Goal: Task Accomplishment & Management: Manage account settings

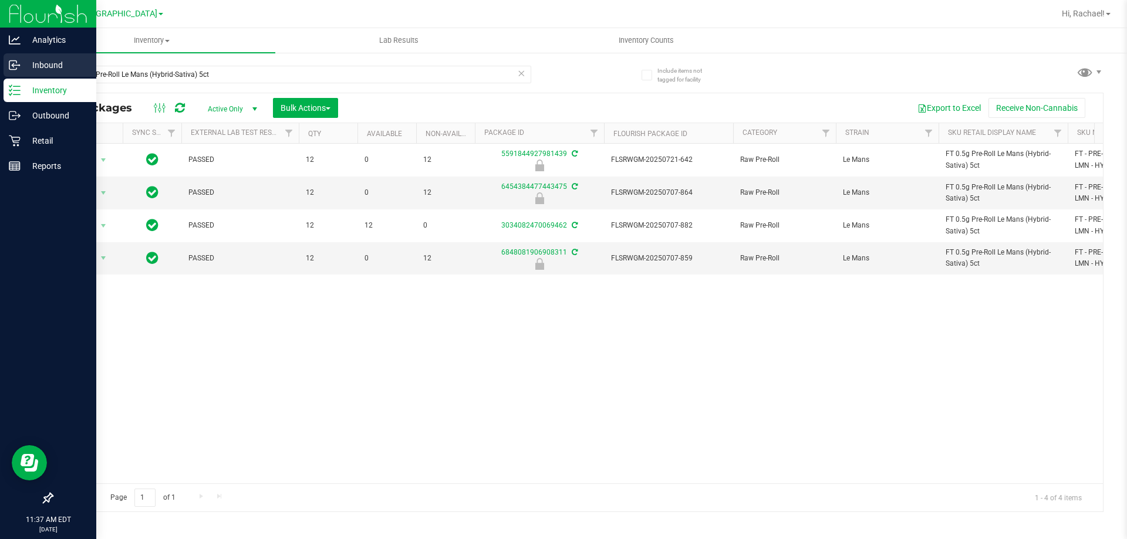
type input "FT 0.5g Pre-Roll Le Mans (Hybrid-Sativa) 5ct"
click at [29, 61] on p "Inbound" at bounding box center [56, 65] width 70 height 14
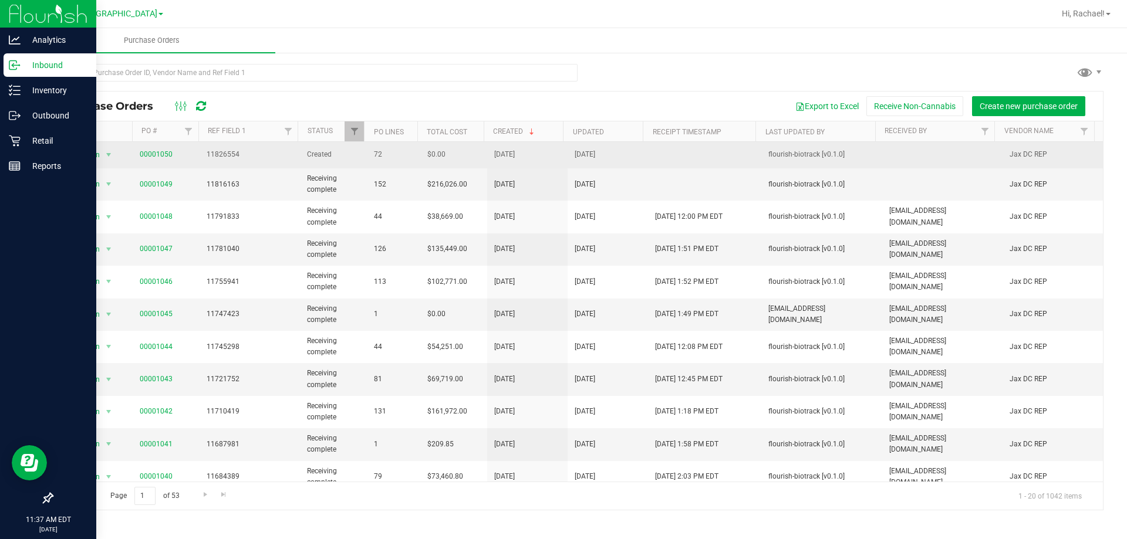
click at [207, 154] on span "11826554" at bounding box center [250, 154] width 86 height 11
click at [154, 157] on link "00001050" at bounding box center [156, 154] width 33 height 8
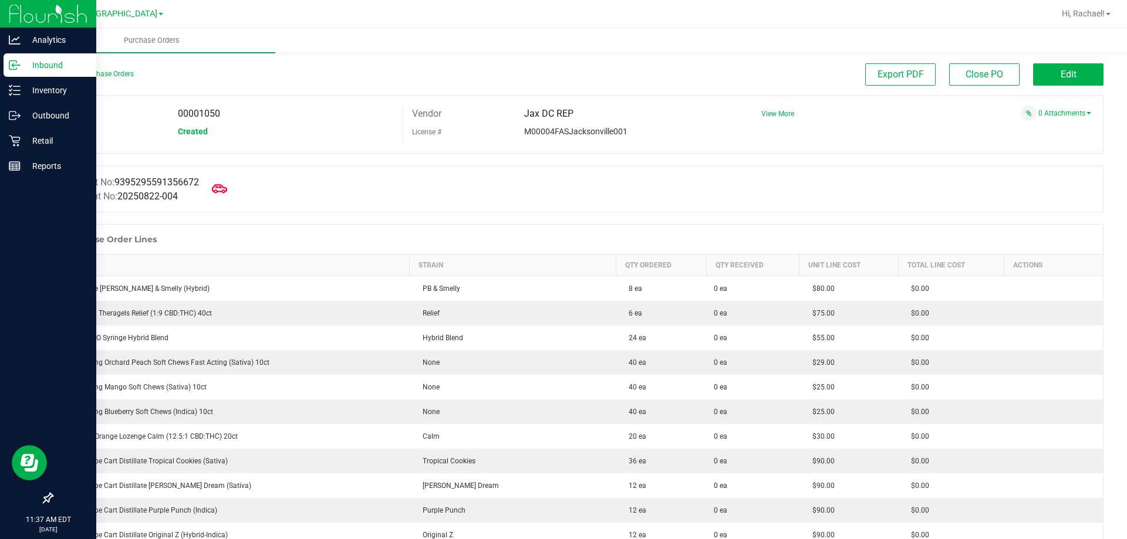
click at [221, 191] on icon at bounding box center [219, 188] width 15 height 9
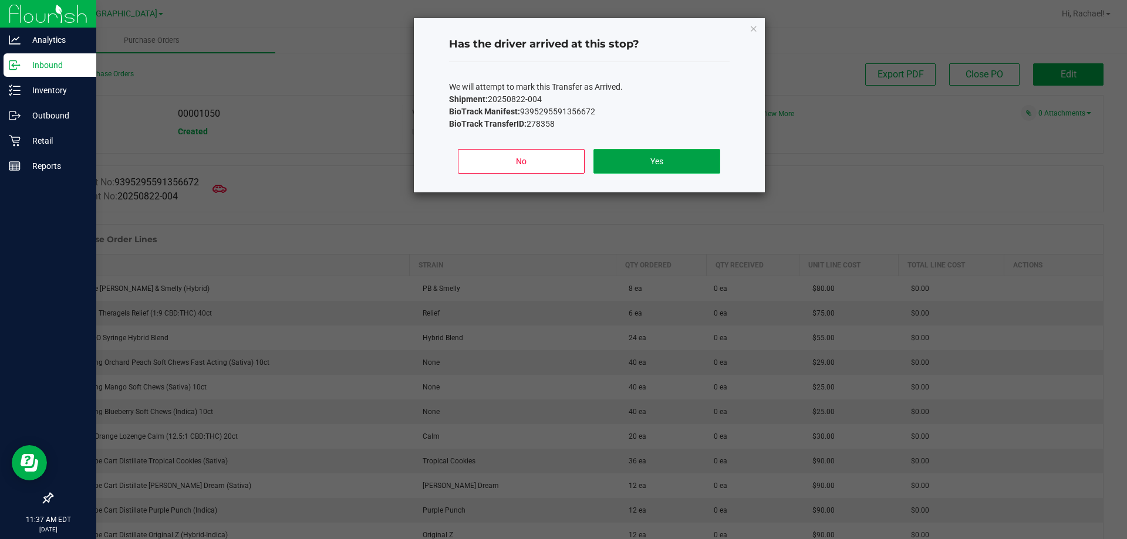
click at [693, 166] on button "Yes" at bounding box center [656, 161] width 126 height 25
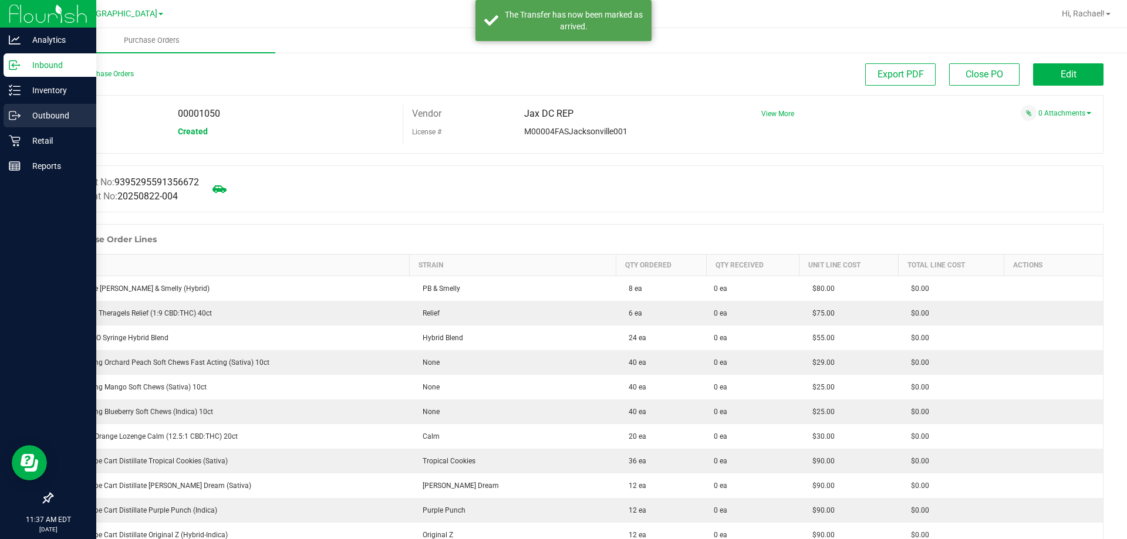
click at [21, 116] on p "Outbound" at bounding box center [56, 116] width 70 height 14
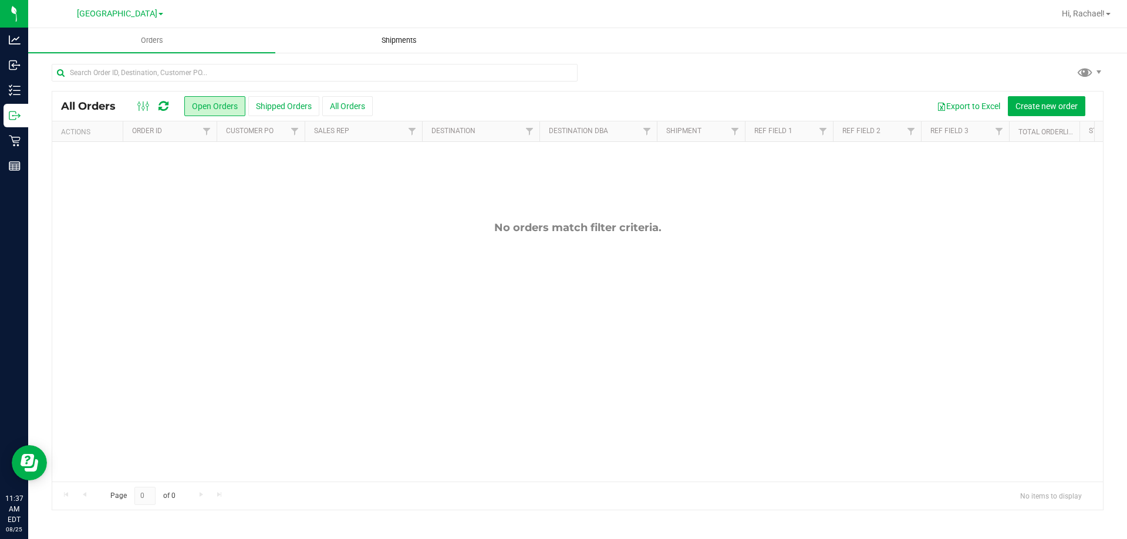
click at [392, 36] on span "Shipments" at bounding box center [399, 40] width 67 height 11
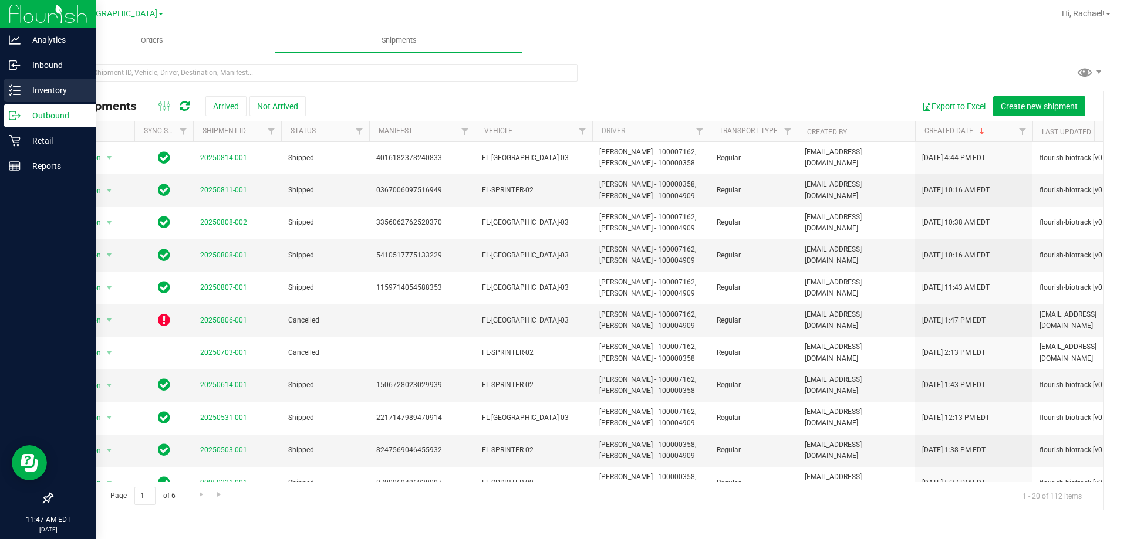
click at [26, 86] on p "Inventory" at bounding box center [56, 90] width 70 height 14
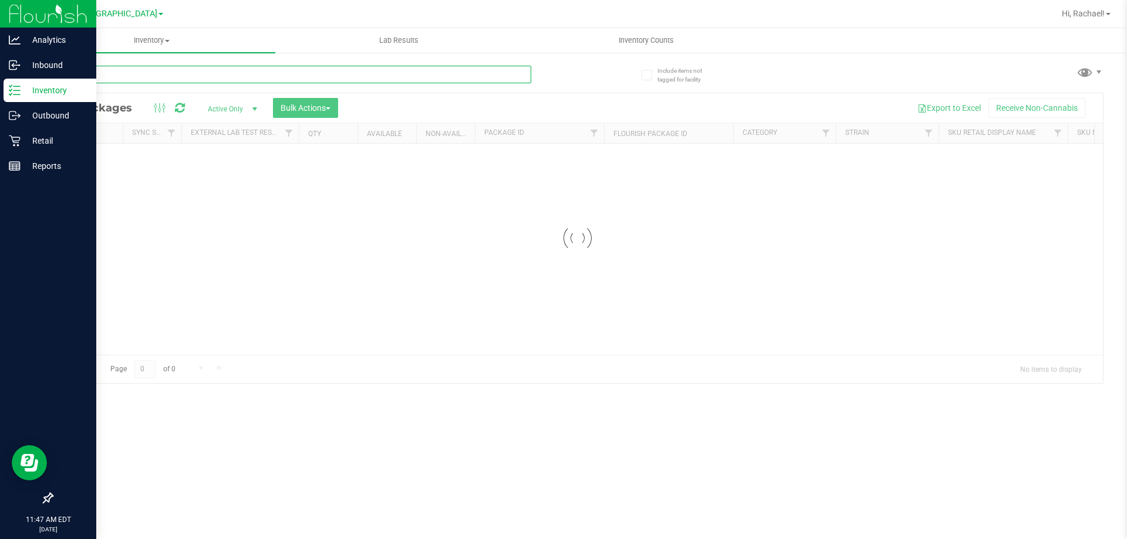
click at [232, 72] on input "text" at bounding box center [292, 75] width 480 height 18
type input "SEP23bzk03B0926"
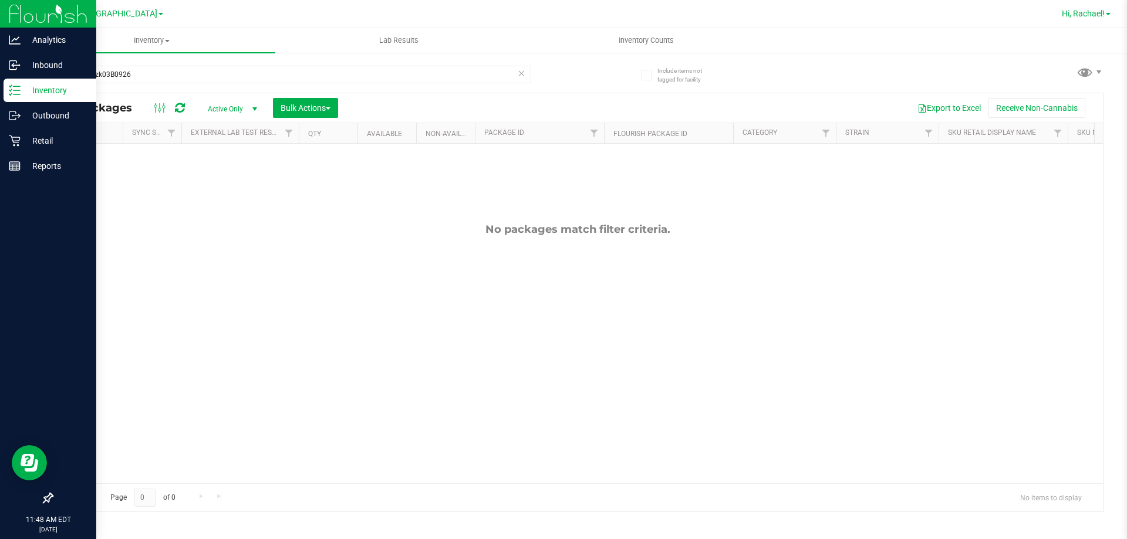
click at [1079, 16] on span "Hi, Rachael!" at bounding box center [1083, 13] width 43 height 9
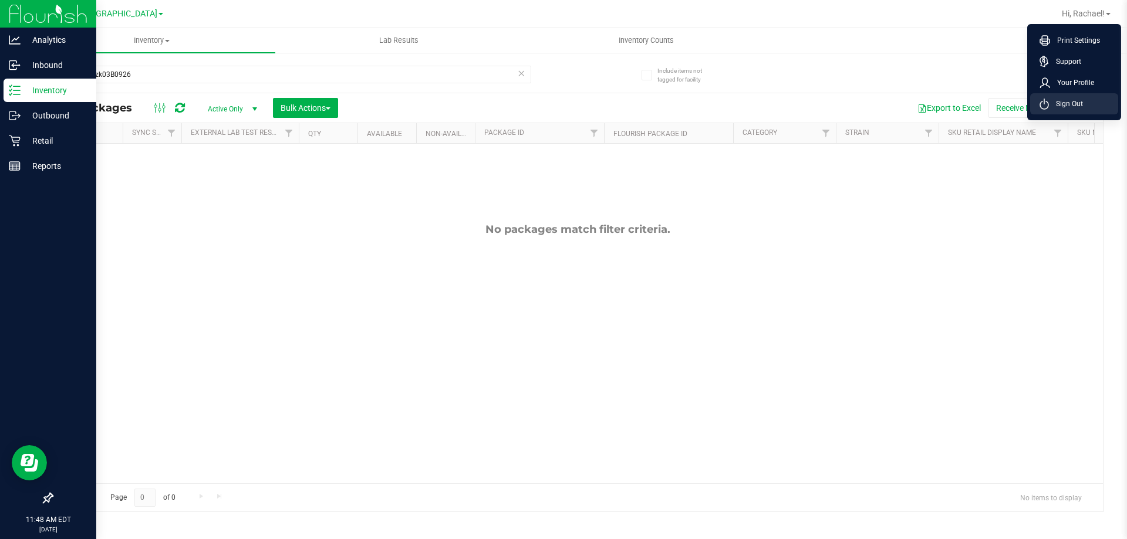
click at [1069, 108] on span "Sign Out" at bounding box center [1066, 104] width 34 height 12
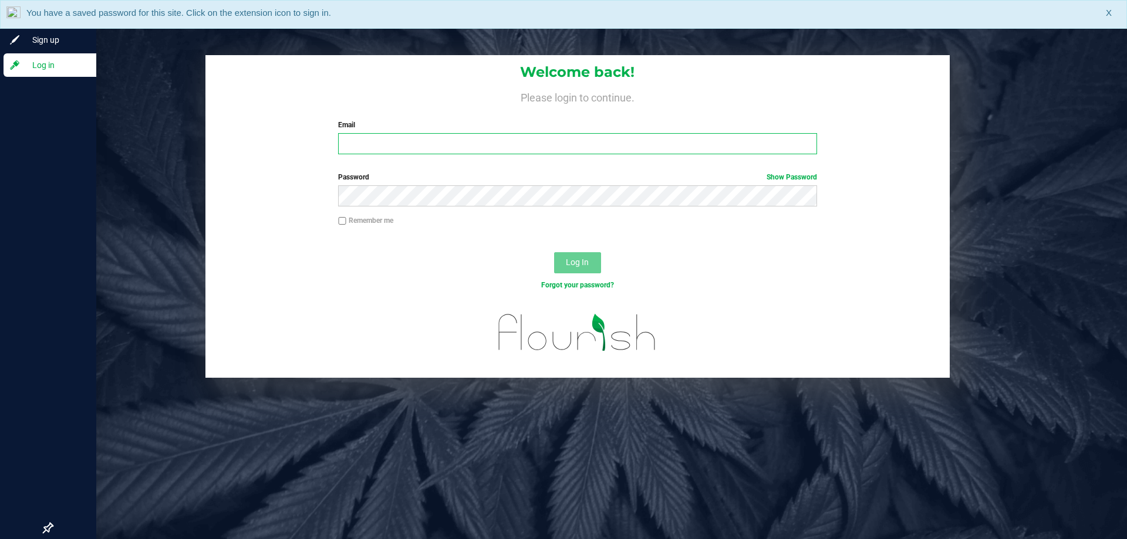
click at [404, 139] on input "Email" at bounding box center [577, 143] width 478 height 21
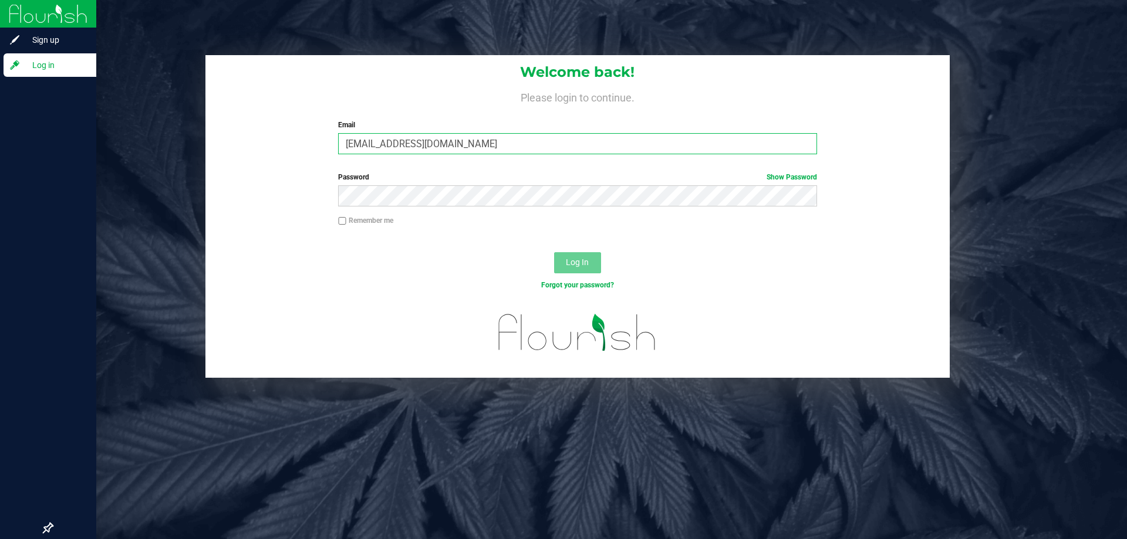
type input "[EMAIL_ADDRESS][DOMAIN_NAME]"
click at [554, 252] on button "Log In" at bounding box center [577, 262] width 47 height 21
